Goal: Communication & Community: Answer question/provide support

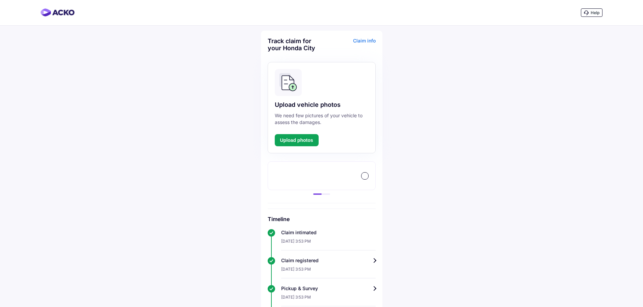
click at [365, 177] on div at bounding box center [365, 176] width 7 height 7
click at [597, 11] on span "Help" at bounding box center [595, 12] width 9 height 5
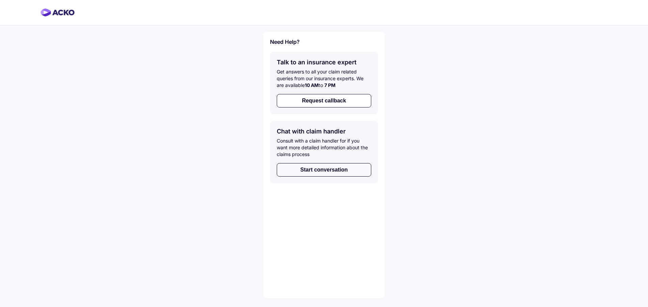
click at [320, 168] on button "Start conversation" at bounding box center [324, 170] width 95 height 14
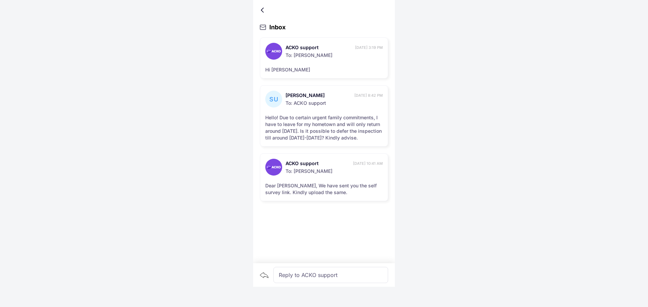
click at [282, 274] on div "Reply to ACKO support" at bounding box center [330, 275] width 115 height 16
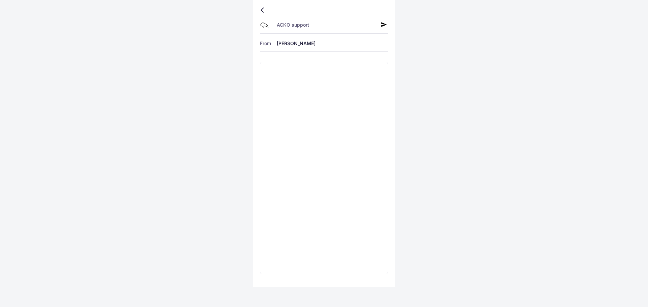
click at [262, 9] on div at bounding box center [264, 9] width 4 height 3
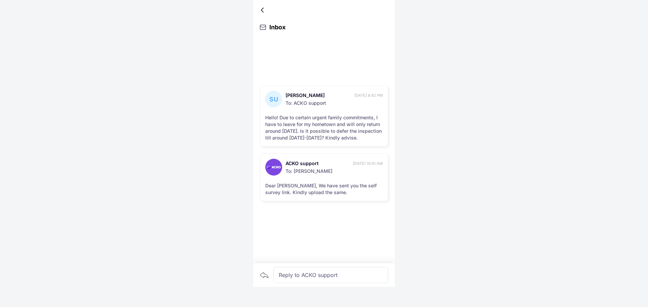
click at [296, 276] on div "Reply to ACKO support" at bounding box center [330, 275] width 115 height 16
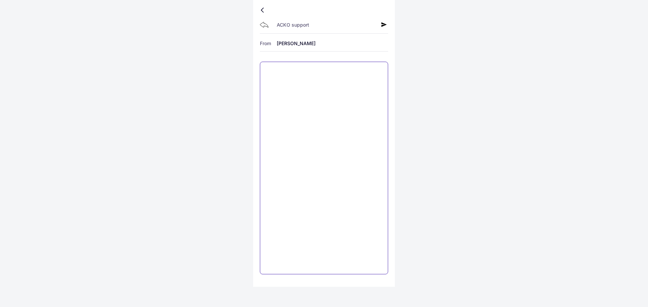
click at [274, 68] on textarea at bounding box center [324, 168] width 128 height 213
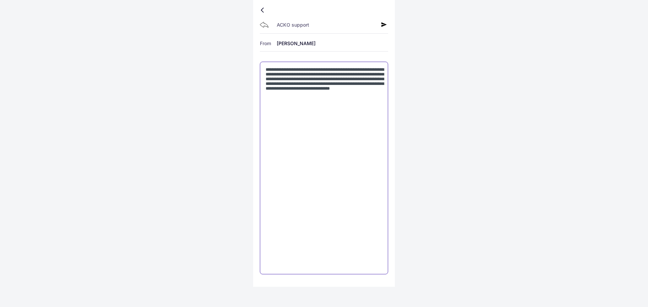
type textarea "**********"
click at [385, 23] on icon at bounding box center [383, 24] width 5 height 5
